Goal: Task Accomplishment & Management: Manage account settings

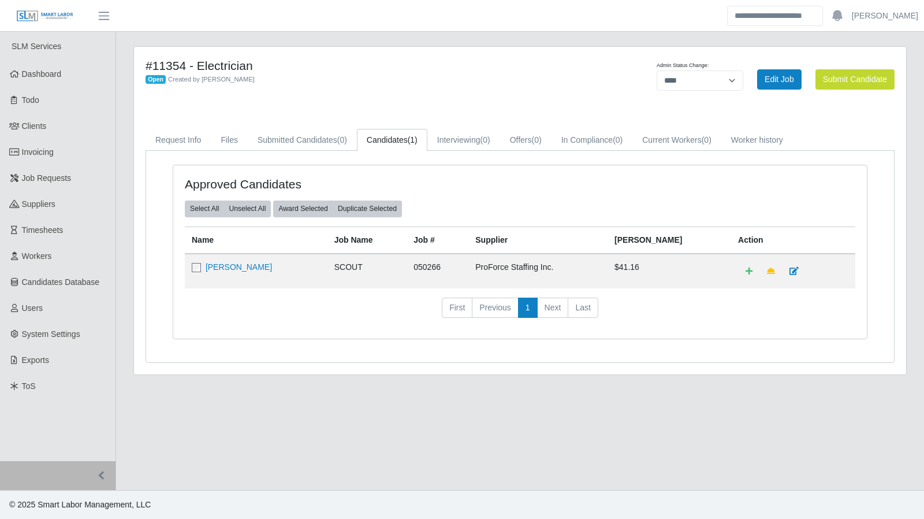
select select "****"
click at [65, 99] on link "Todo" at bounding box center [58, 100] width 116 height 26
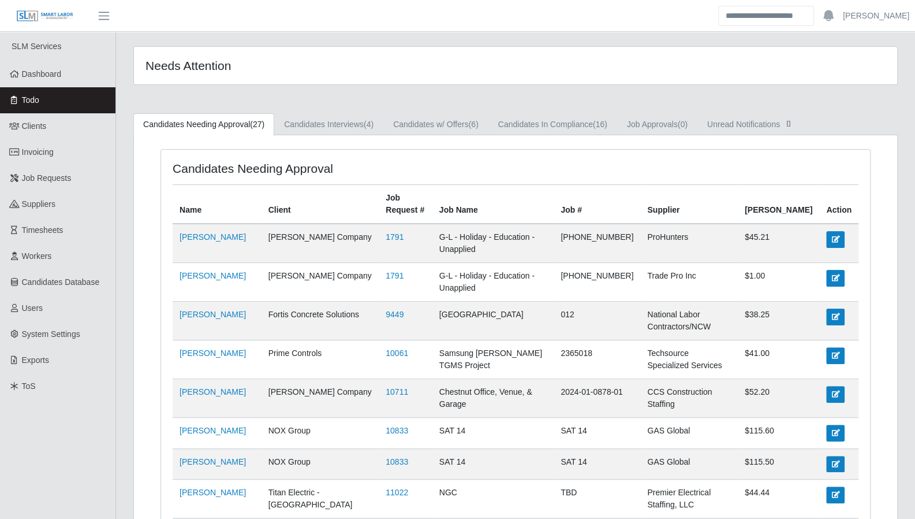
click at [463, 125] on link "Candidates w/ Offers (6)" at bounding box center [436, 124] width 105 height 23
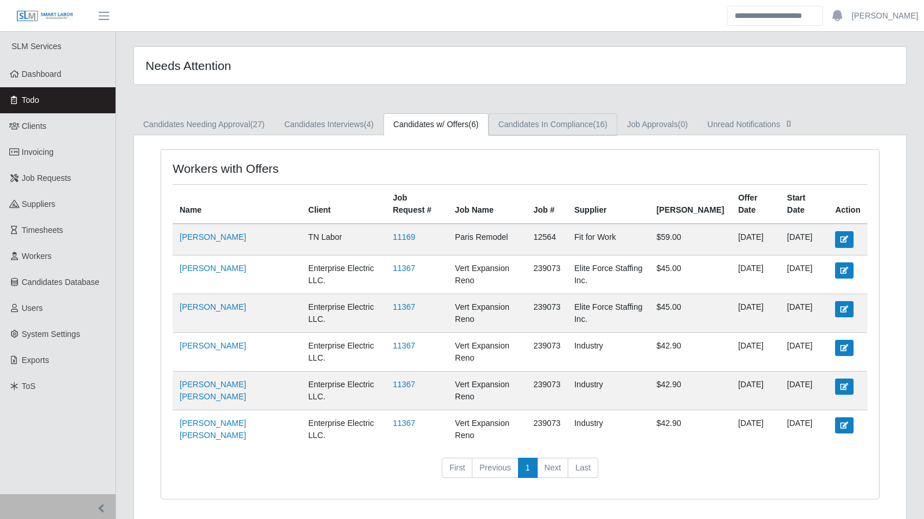
click at [550, 129] on link "Candidates In Compliance (16)" at bounding box center [553, 124] width 129 height 23
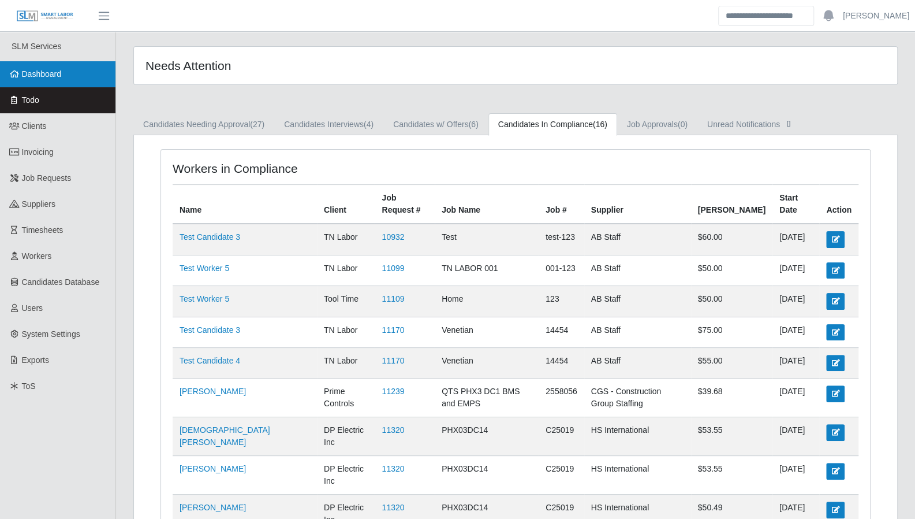
click at [68, 69] on link "Dashboard" at bounding box center [58, 74] width 116 height 26
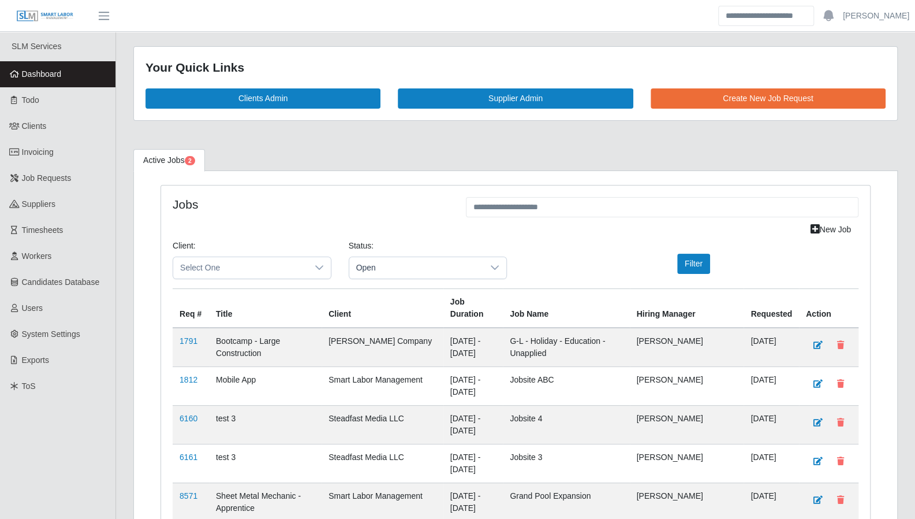
drag, startPoint x: 876, startPoint y: 263, endPoint x: 816, endPoint y: 239, distance: 64.0
click at [60, 107] on link "Todo" at bounding box center [58, 100] width 116 height 26
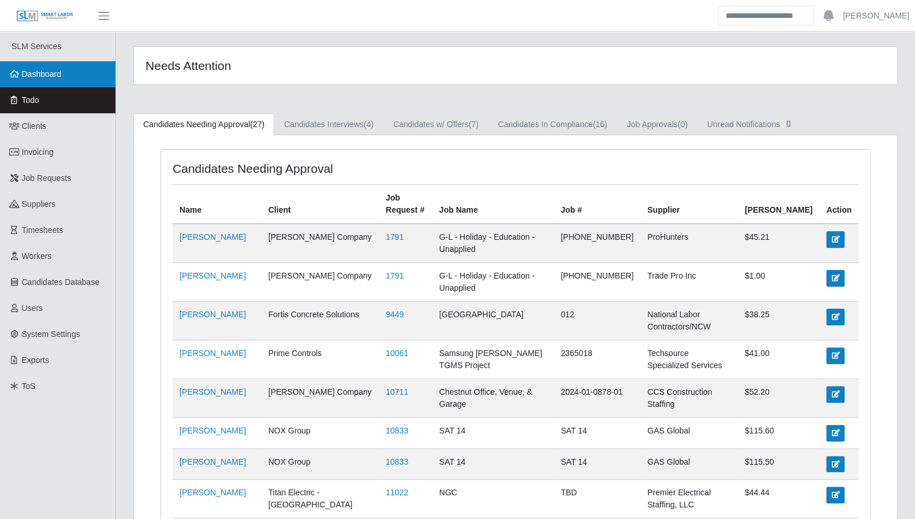
click at [84, 84] on link "Dashboard" at bounding box center [58, 74] width 116 height 26
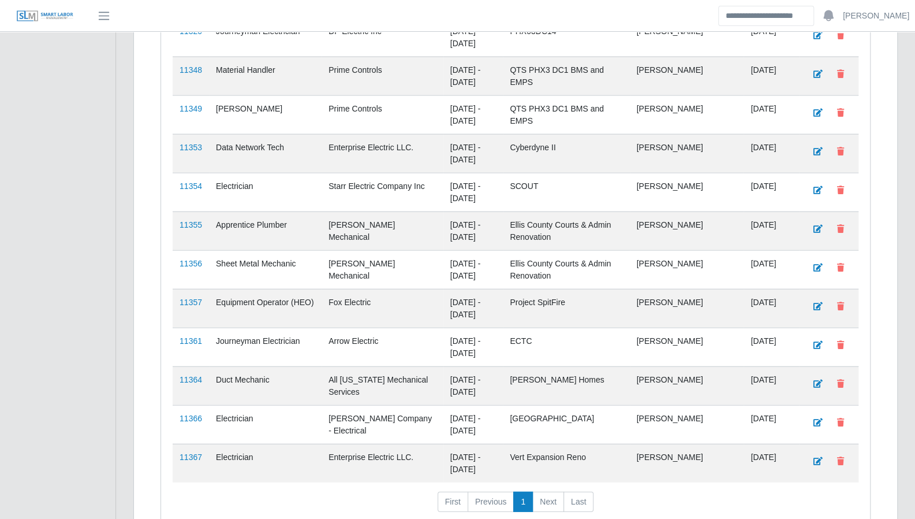
scroll to position [1629, 0]
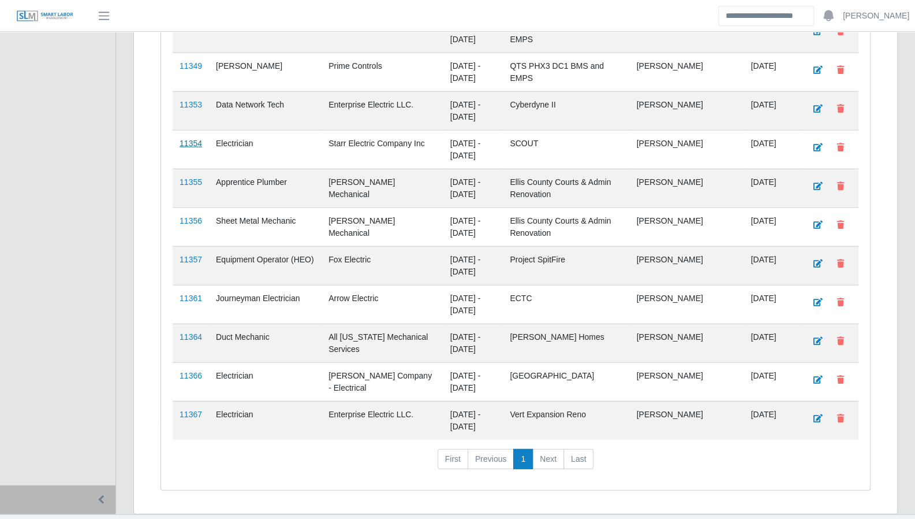
click at [187, 139] on link "11354" at bounding box center [191, 143] width 23 height 9
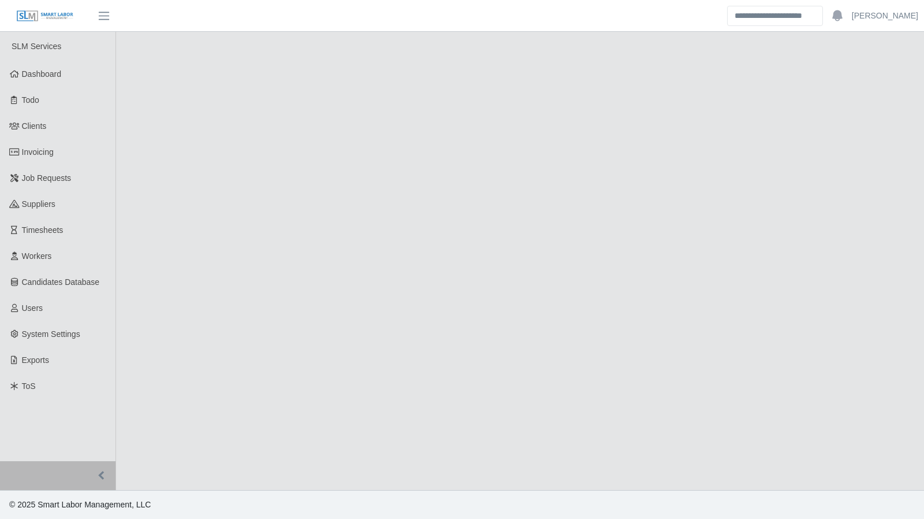
select select "****"
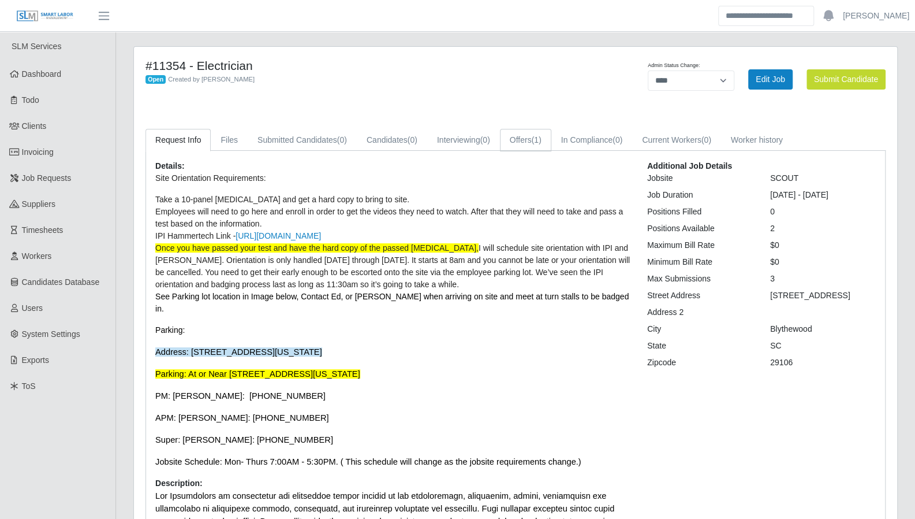
click at [514, 133] on link "Offers (1)" at bounding box center [525, 140] width 51 height 23
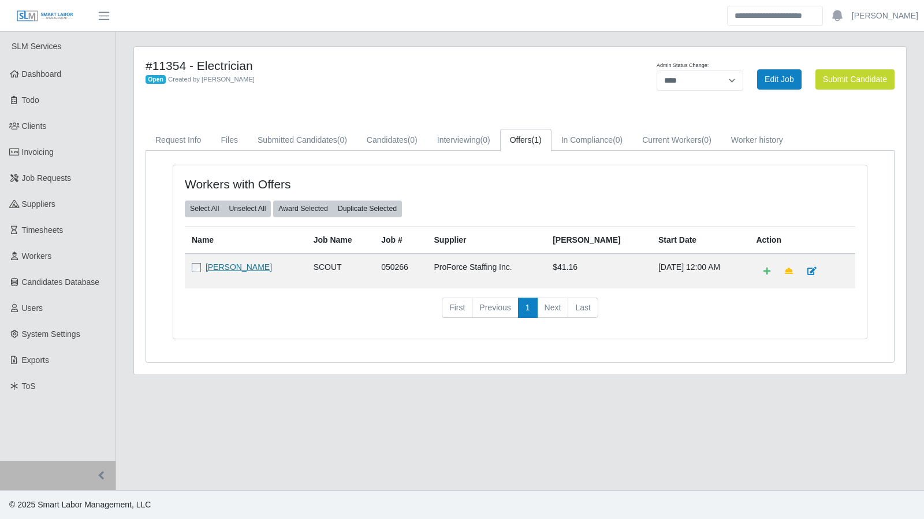
click at [248, 265] on link "Frederick Mack" at bounding box center [239, 266] width 66 height 9
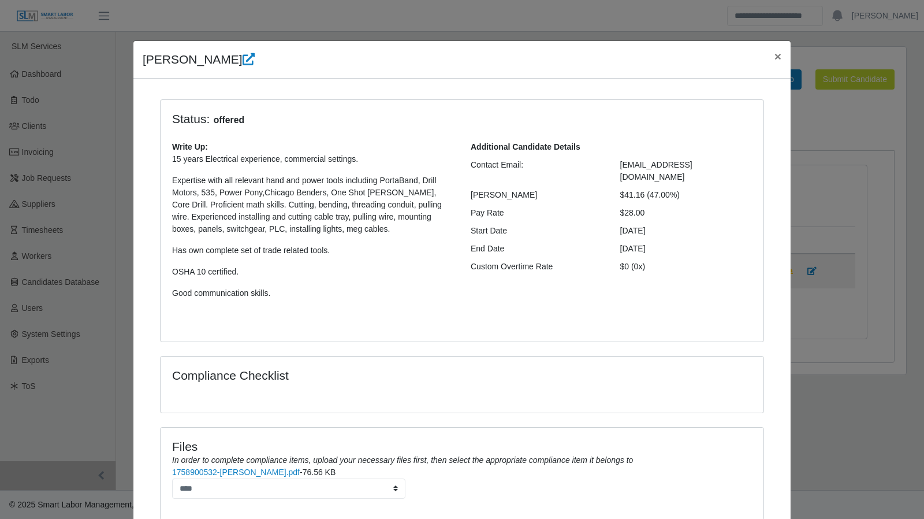
scroll to position [82, 0]
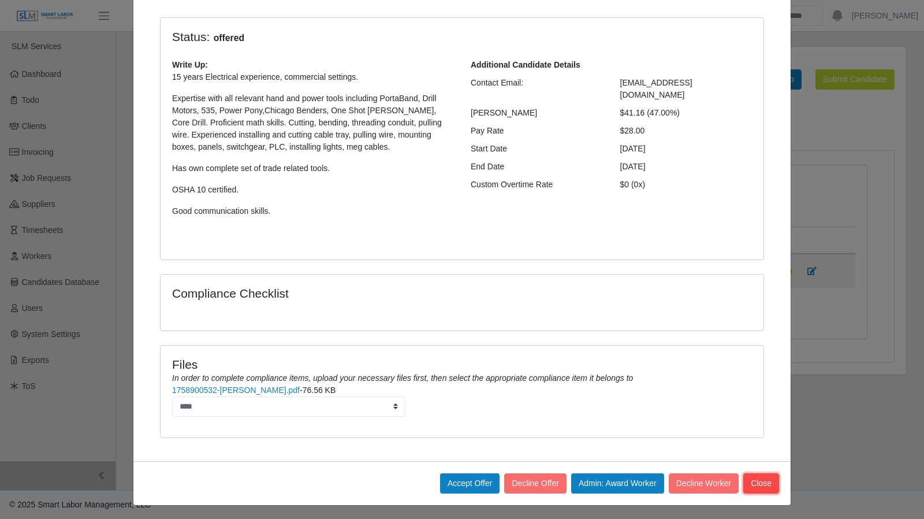
click at [772, 485] on button "Close" at bounding box center [761, 483] width 36 height 20
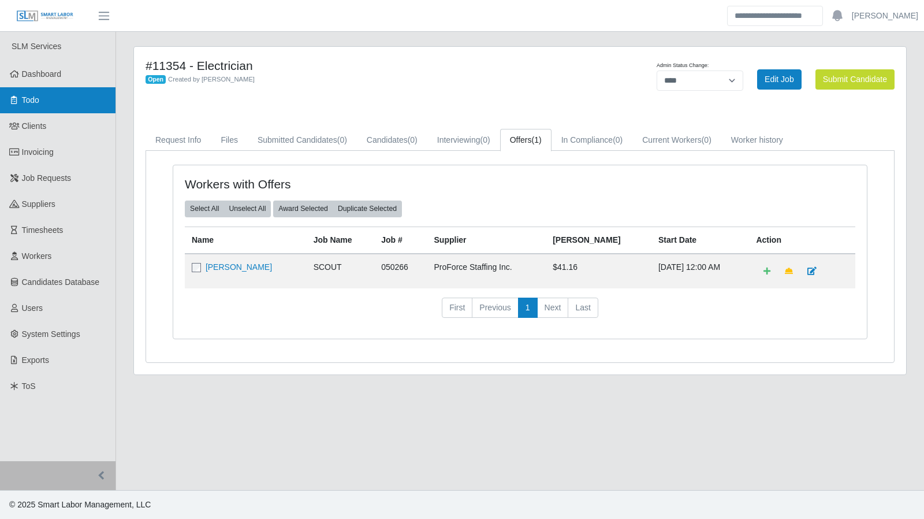
click at [19, 106] on link "Todo" at bounding box center [58, 100] width 116 height 26
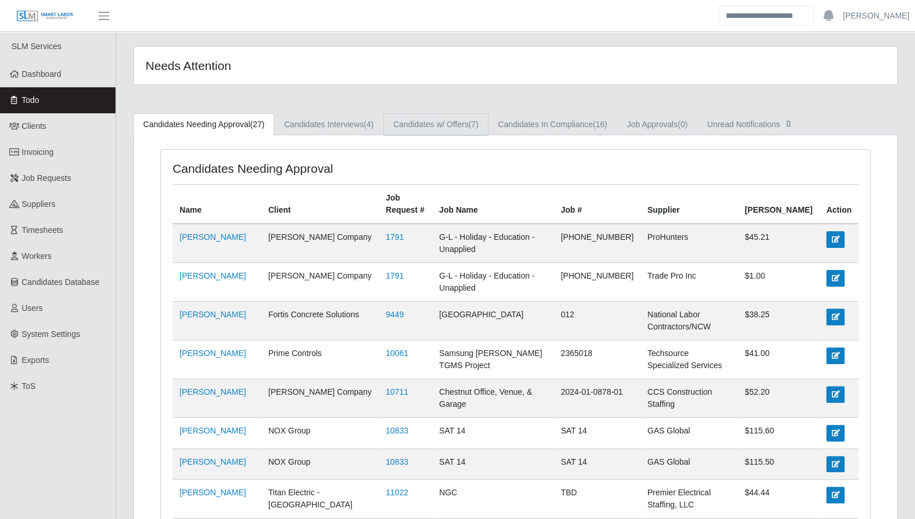
click at [459, 130] on link "Candidates w/ Offers (7)" at bounding box center [436, 124] width 105 height 23
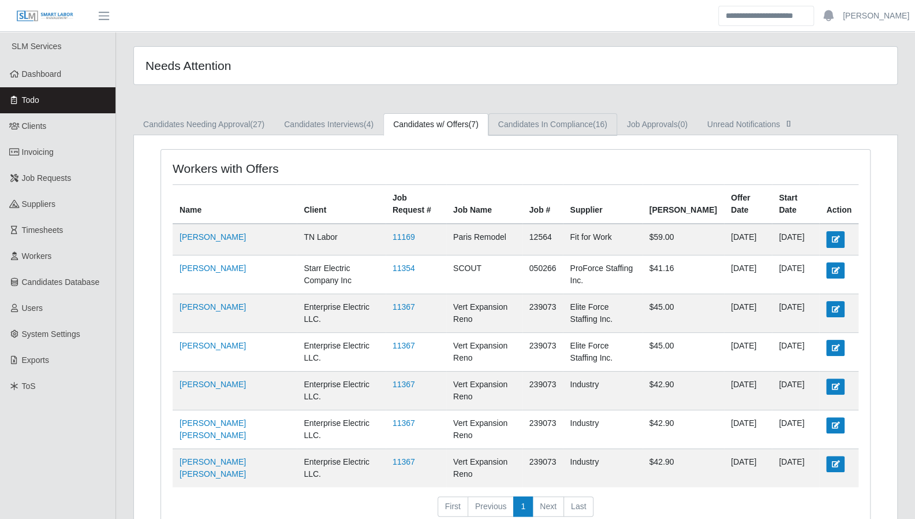
click at [557, 132] on link "Candidates In Compliance (16)" at bounding box center [553, 124] width 129 height 23
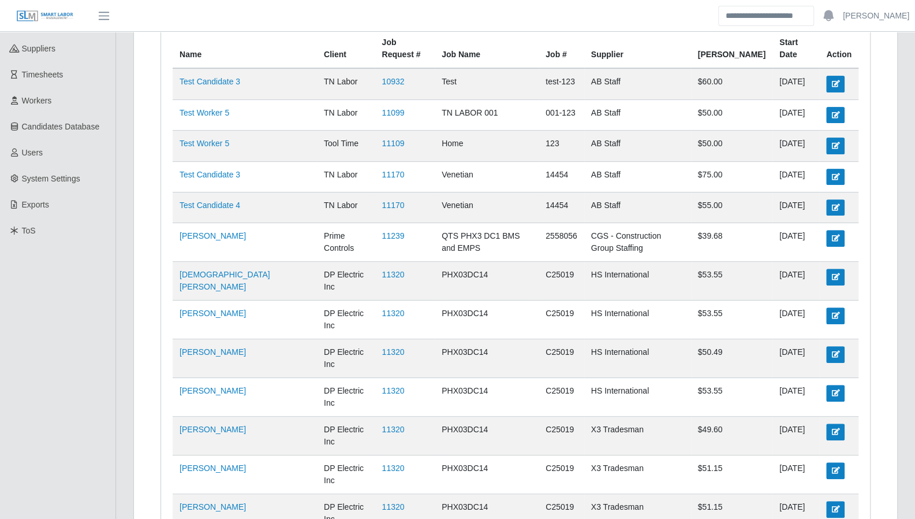
scroll to position [278, 0]
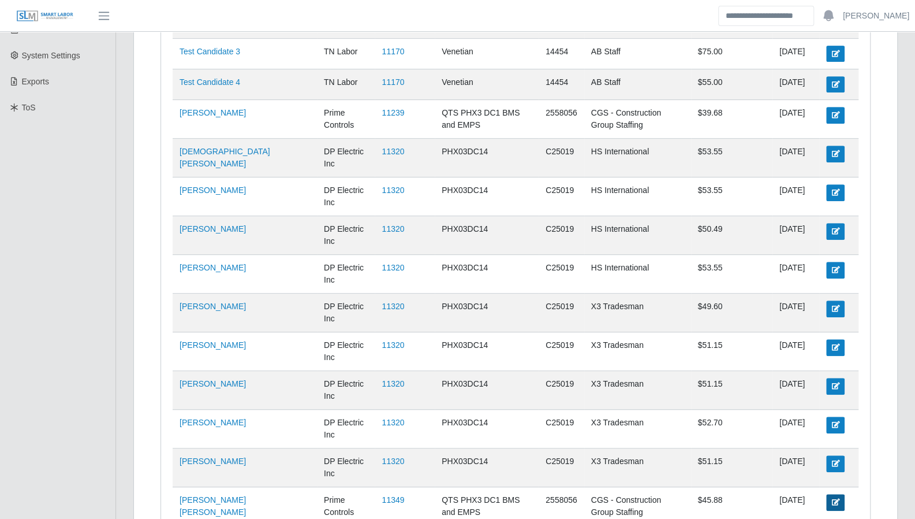
drag, startPoint x: 876, startPoint y: 352, endPoint x: 834, endPoint y: 398, distance: 62.6
click at [876, 352] on div "Workers in Compliance Name Client Job Request # Job Name Job # Supplier Bill Ra…" at bounding box center [516, 231] width 728 height 720
